Goal: Check status

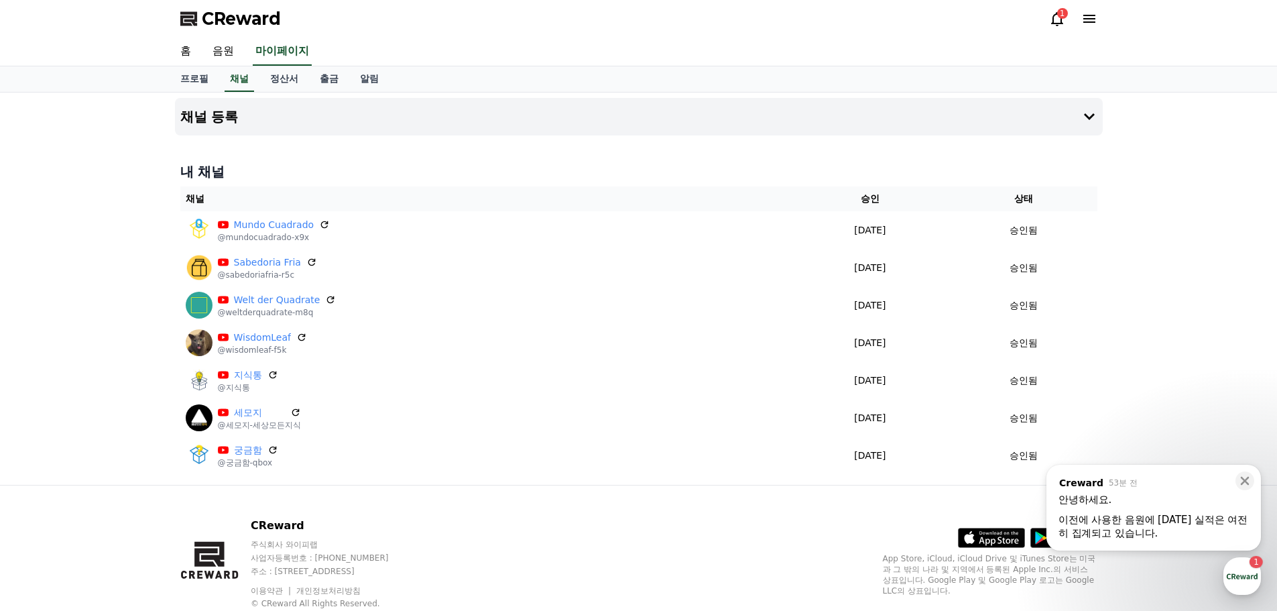
click at [1271, 591] on div "CReward 주식회사 와이피랩 사업자등록번호 : [PHONE_NUMBER] 주소 : [STREET_ADDRESS] 이용약관 개인정보처리방침 …" at bounding box center [638, 568] width 1277 height 167
click at [1241, 579] on div "button" at bounding box center [1243, 576] width 38 height 38
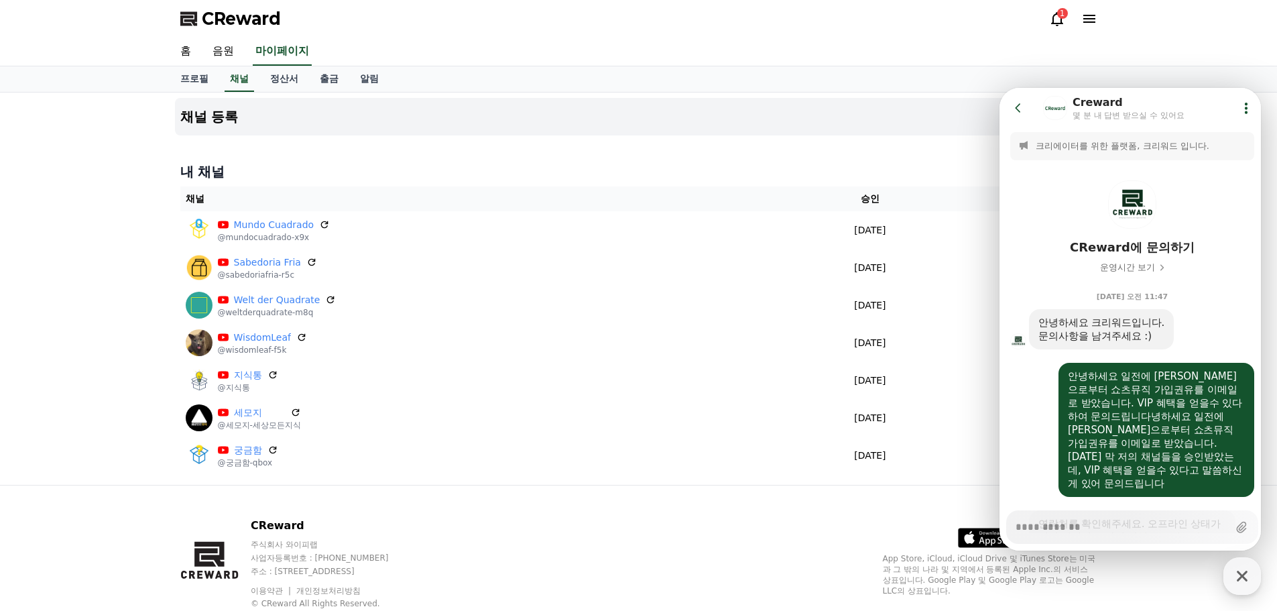
scroll to position [1023, 0]
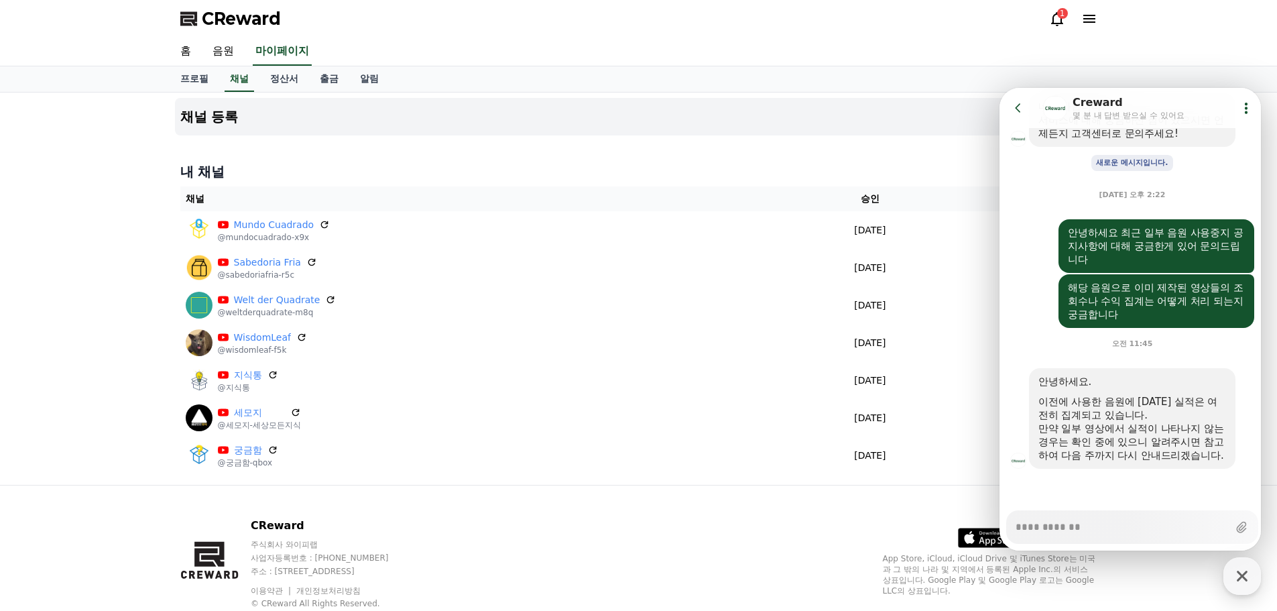
type textarea "*"
click at [1201, 52] on div "홈 음원 마이페이지" at bounding box center [638, 52] width 1277 height 29
click at [1017, 109] on icon at bounding box center [1017, 107] width 5 height 9
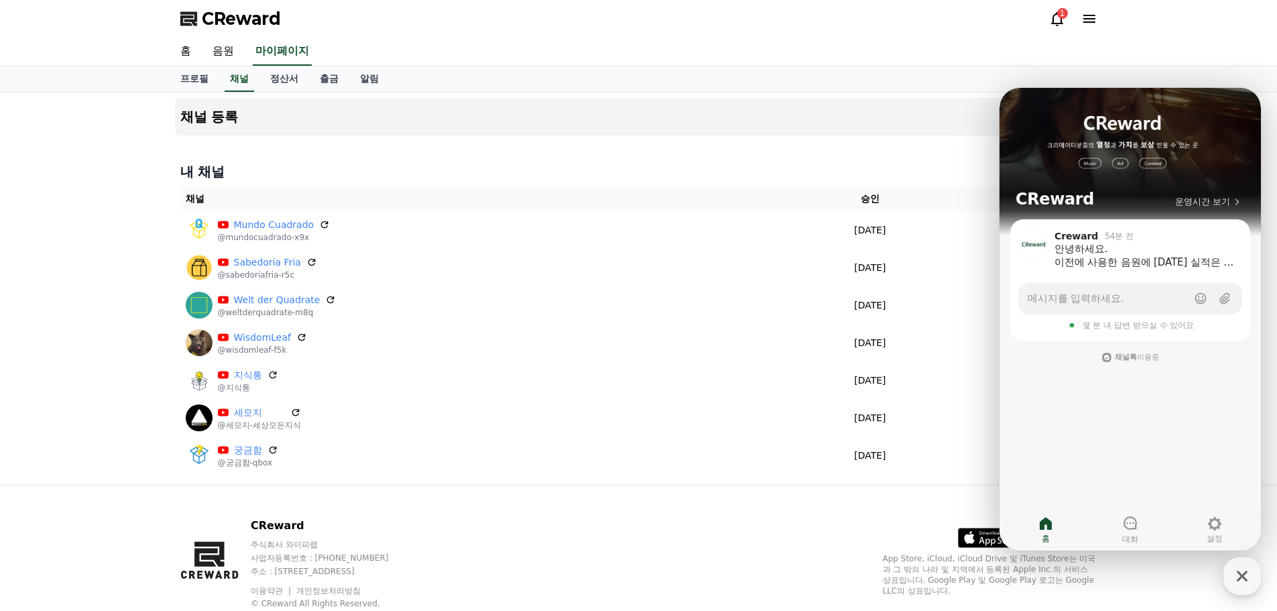
click at [1178, 59] on div "홈 음원 마이페이지" at bounding box center [638, 52] width 1277 height 29
click at [1049, 21] on icon at bounding box center [1057, 19] width 16 height 16
click at [1056, 19] on icon at bounding box center [1057, 19] width 16 height 16
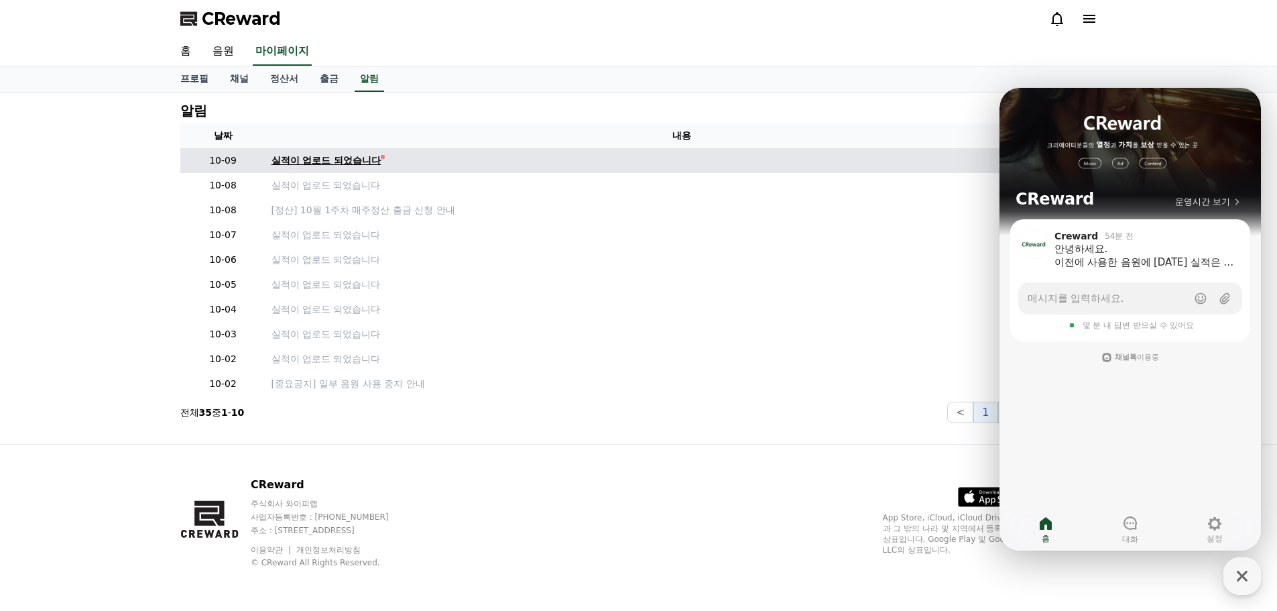
click at [272, 166] on div "실적이 업로드 되었습니다" at bounding box center [327, 161] width 110 height 14
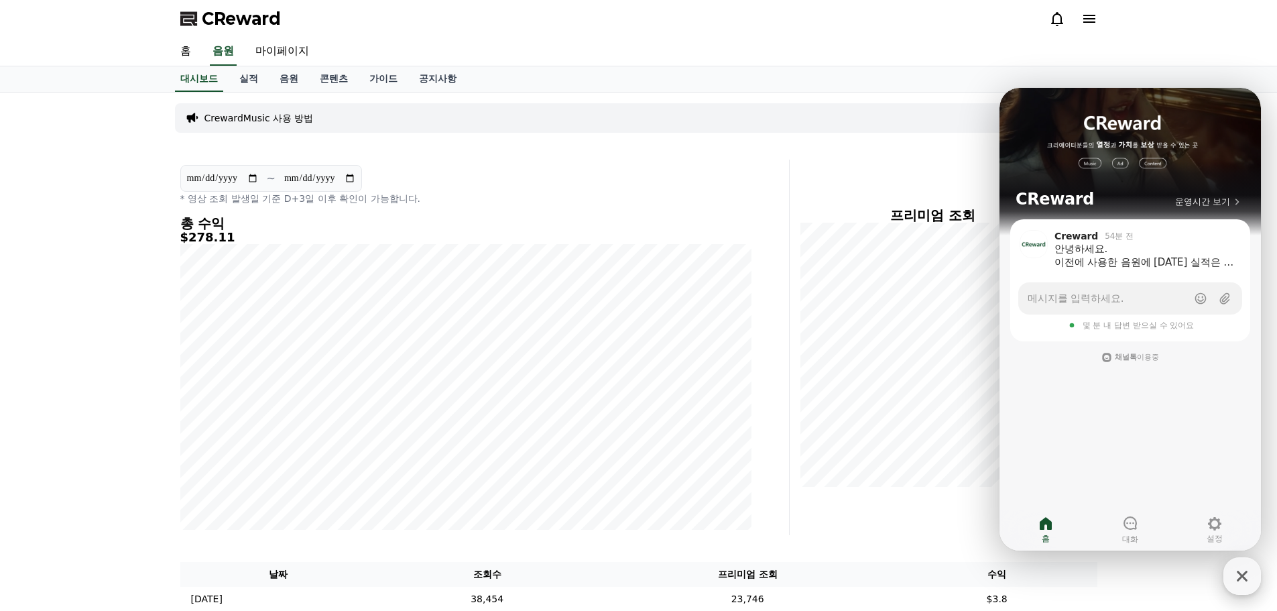
click at [1240, 581] on icon "button" at bounding box center [1243, 576] width 24 height 24
